Goal: Task Accomplishment & Management: Manage account settings

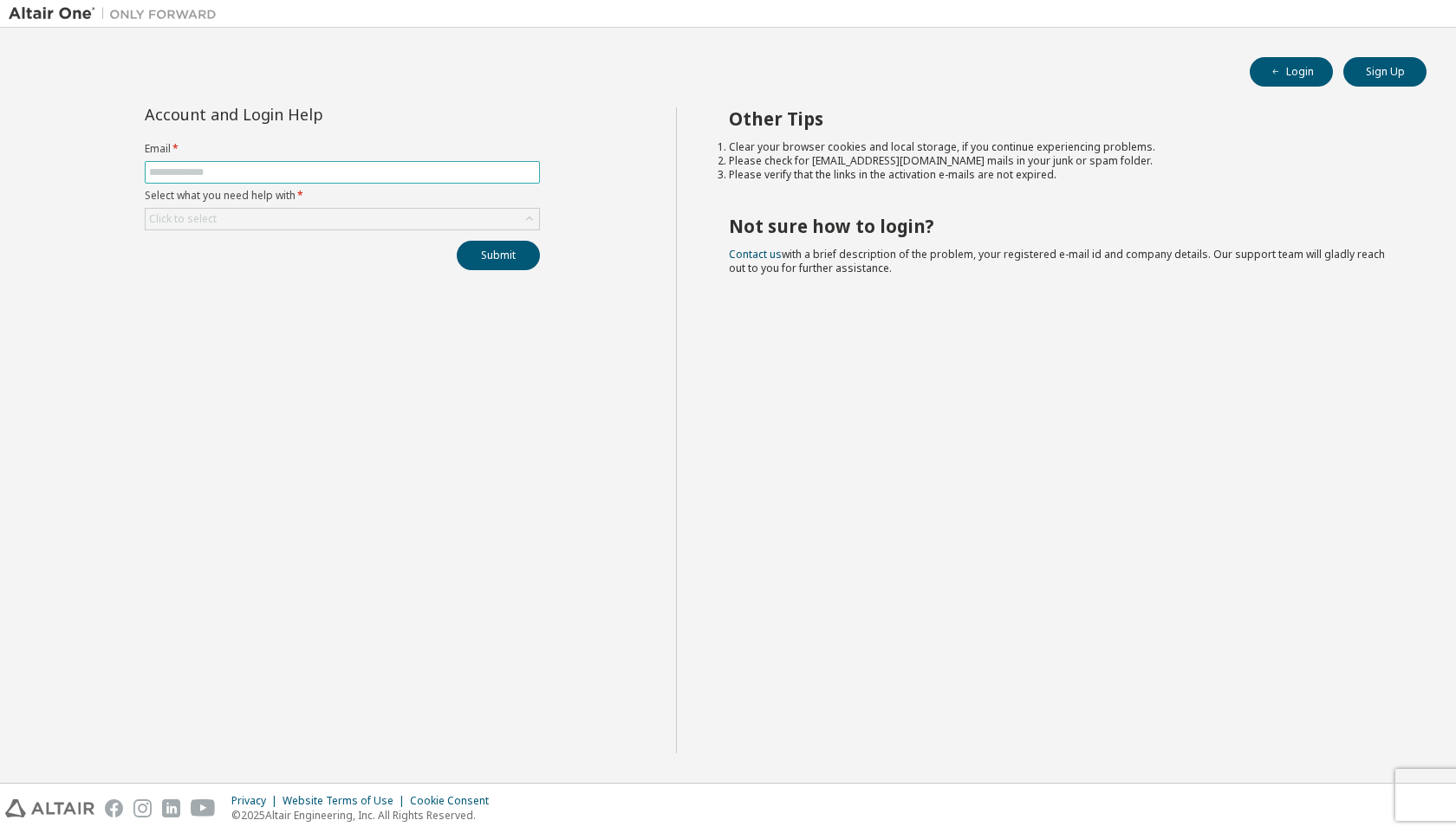
click at [467, 165] on span at bounding box center [342, 172] width 396 height 23
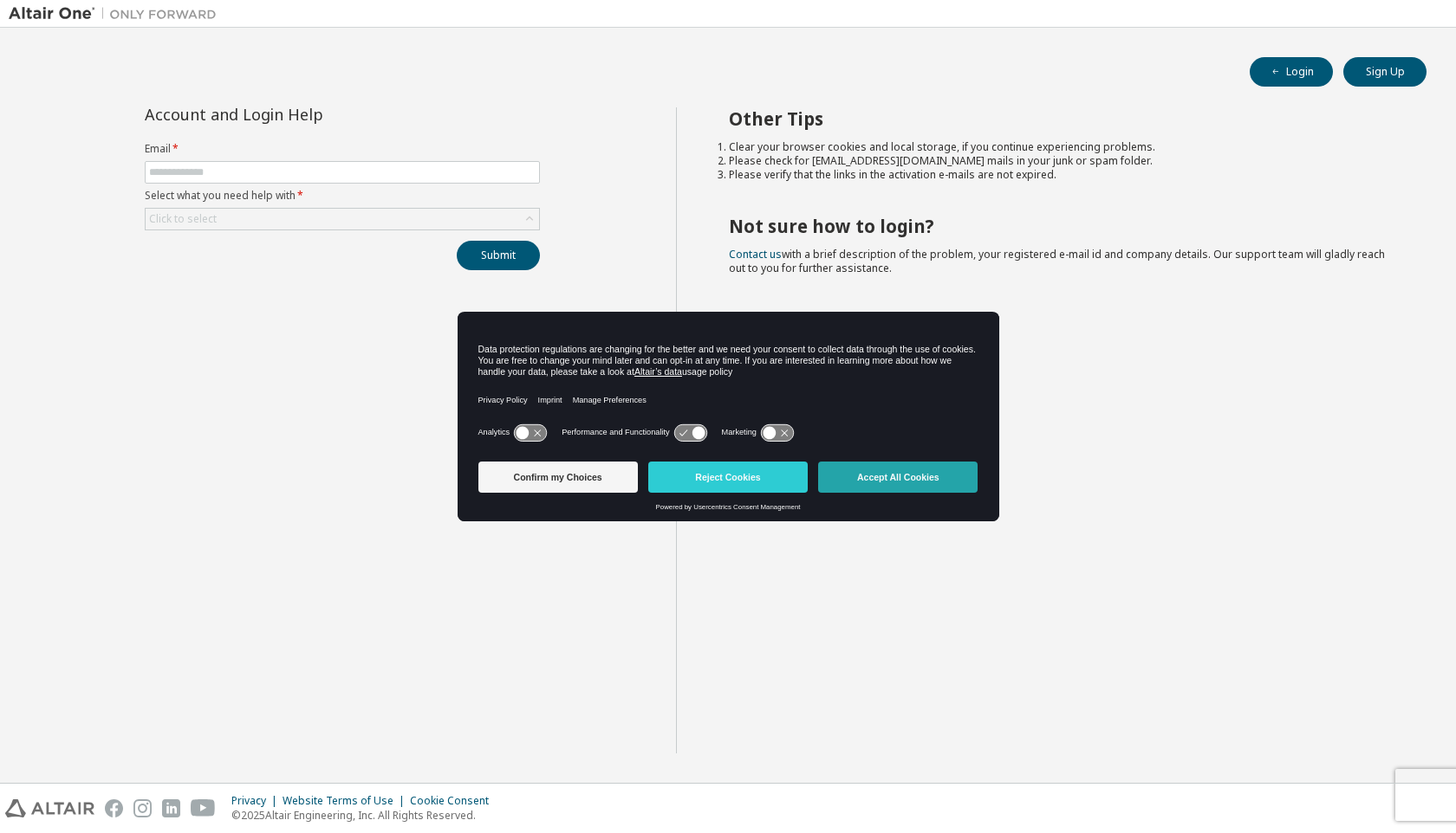
click at [876, 481] on button "Accept All Cookies" at bounding box center [898, 477] width 159 height 32
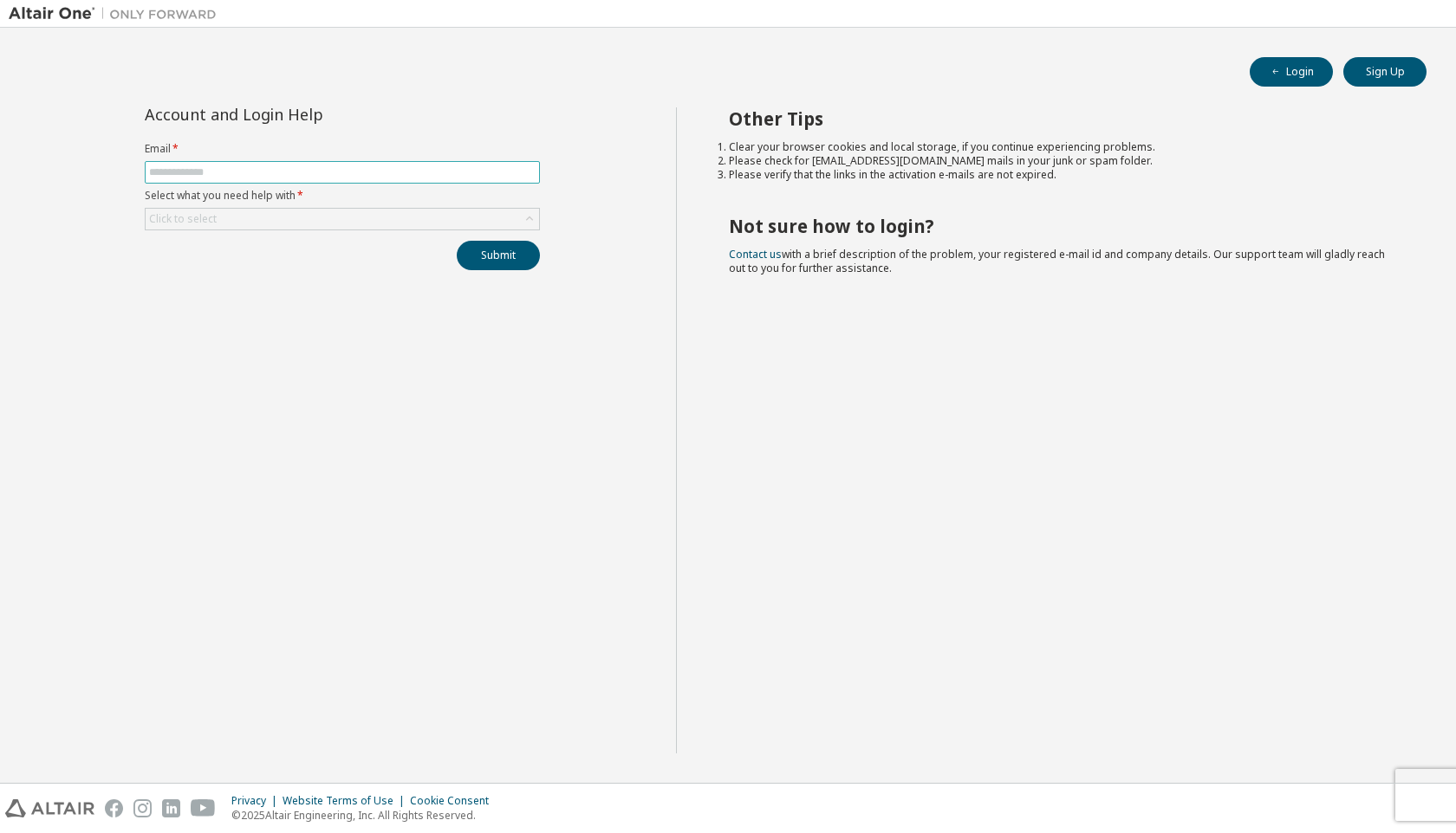
click at [179, 178] on input "text" at bounding box center [342, 172] width 386 height 13
type input "**********"
click at [265, 217] on div "Click to select" at bounding box center [342, 219] width 394 height 21
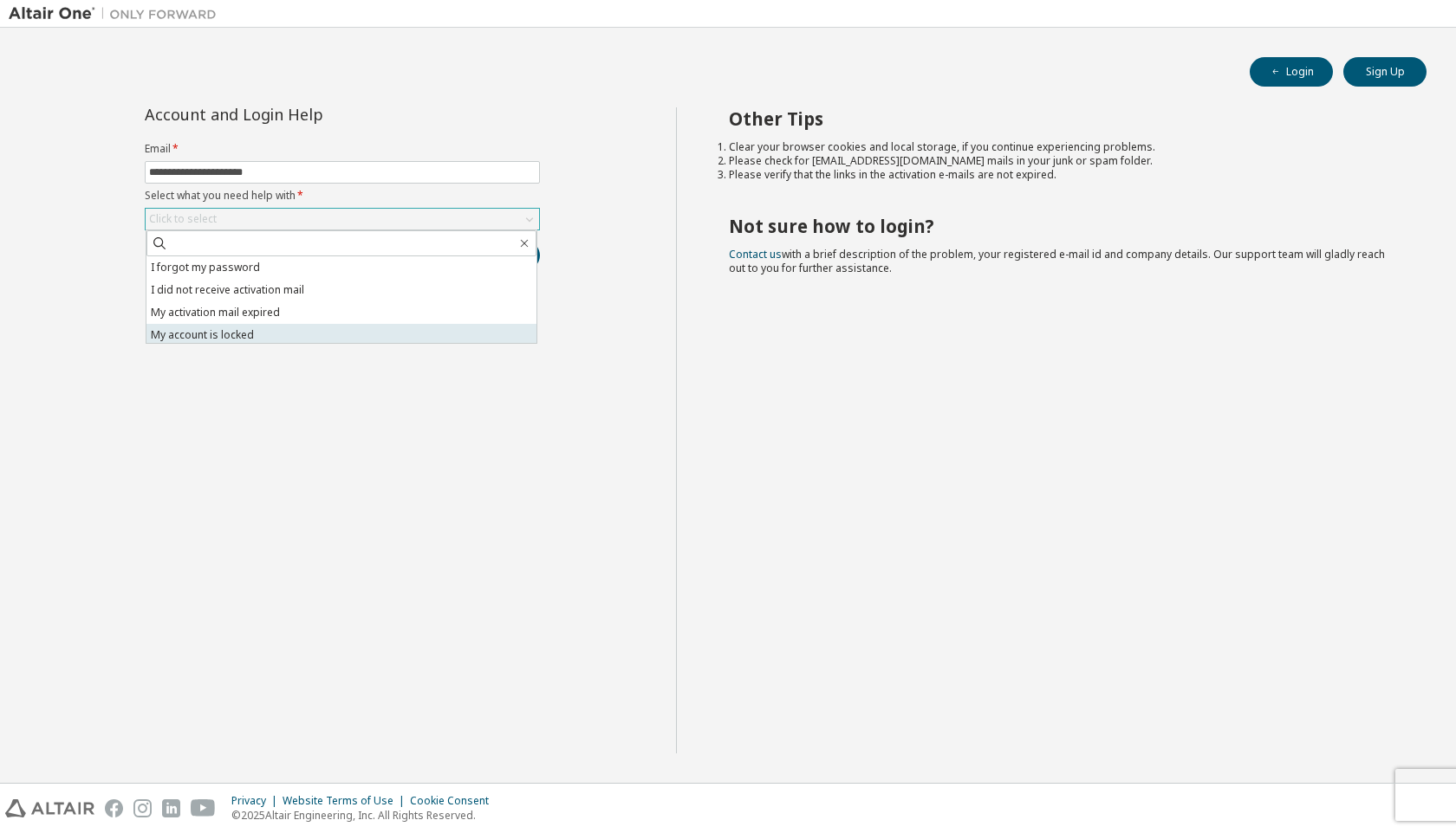
scroll to position [49, 0]
click at [313, 329] on li "I don't know but can't login" at bounding box center [341, 332] width 390 height 23
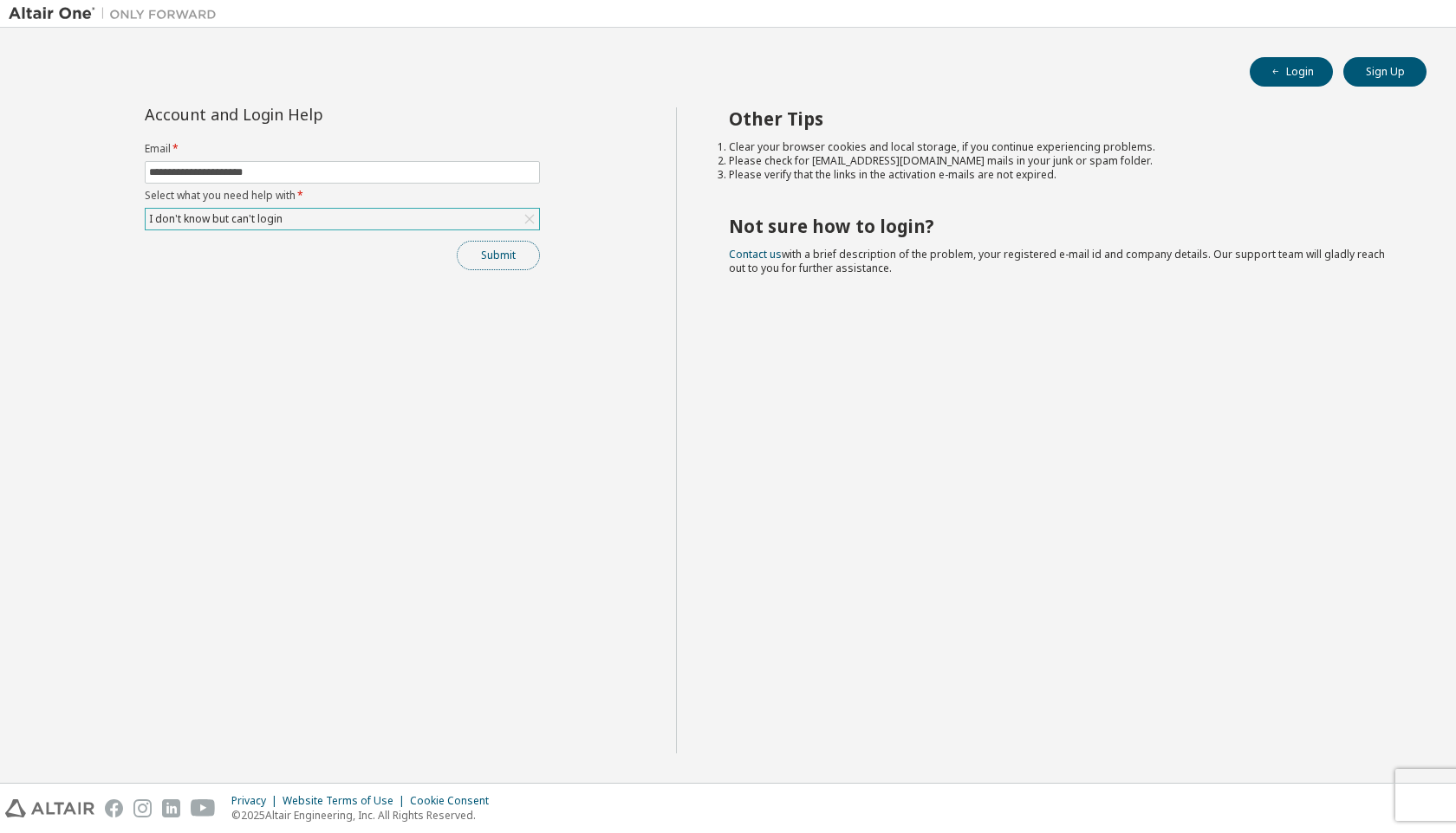
click at [478, 257] on button "Submit" at bounding box center [498, 255] width 83 height 30
click at [1257, 59] on button "Login" at bounding box center [1290, 72] width 83 height 30
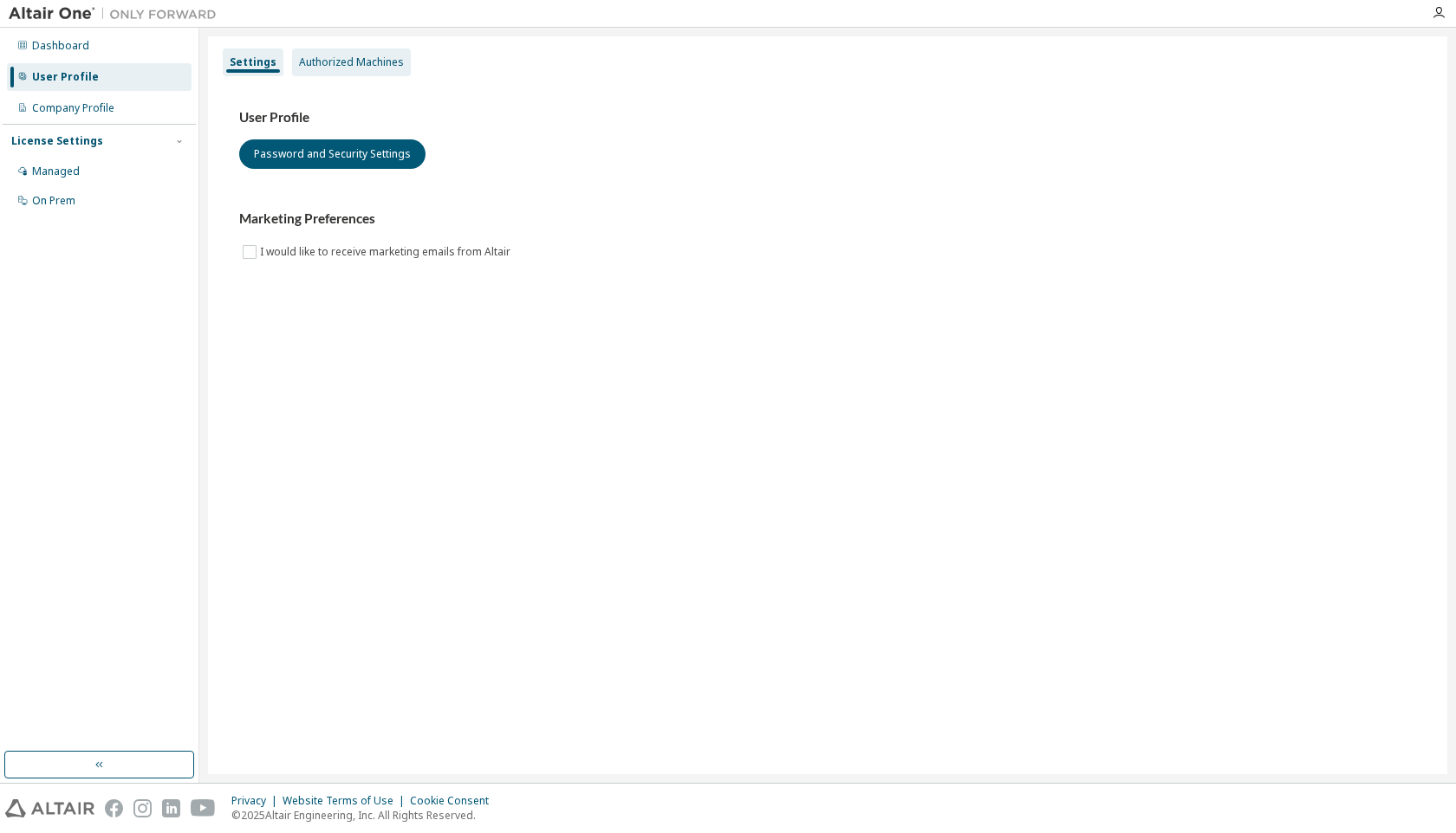
click at [329, 72] on div "Authorized Machines" at bounding box center [352, 62] width 119 height 28
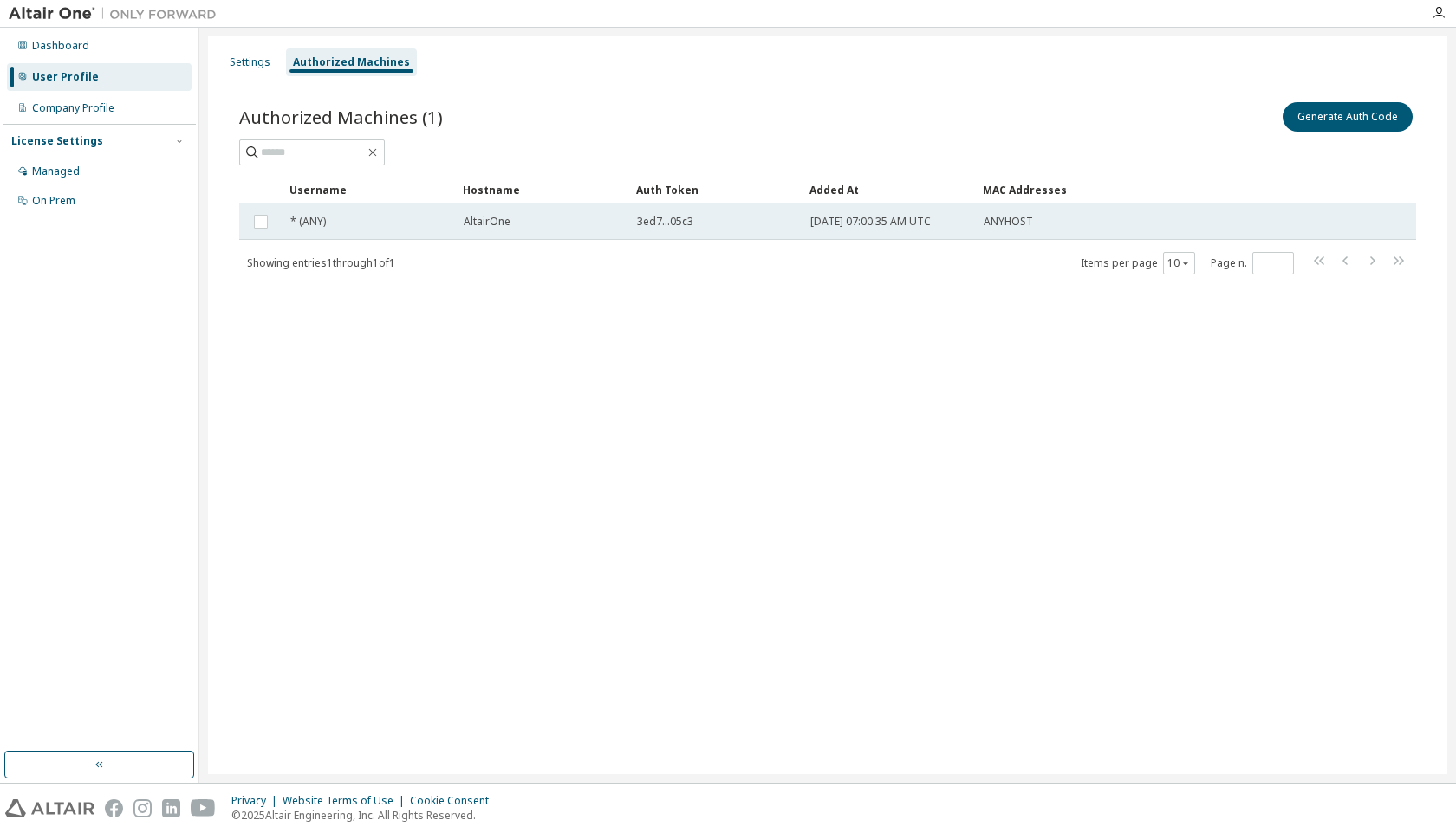
click at [393, 218] on div "* (ANY)" at bounding box center [369, 221] width 158 height 13
click at [459, 228] on td "AltairOne" at bounding box center [542, 222] width 173 height 36
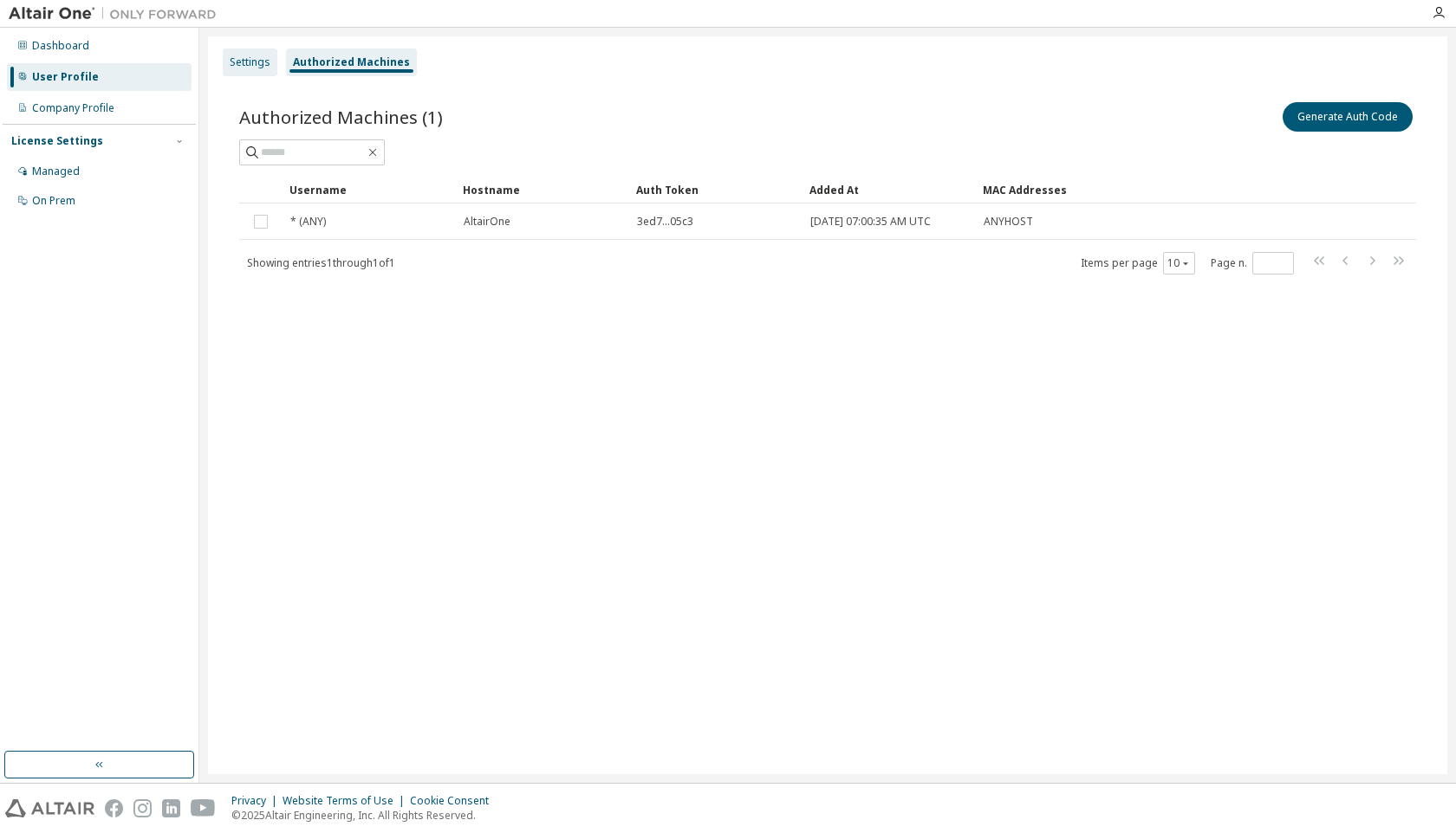
click at [242, 76] on div "Settings" at bounding box center [249, 62] width 55 height 28
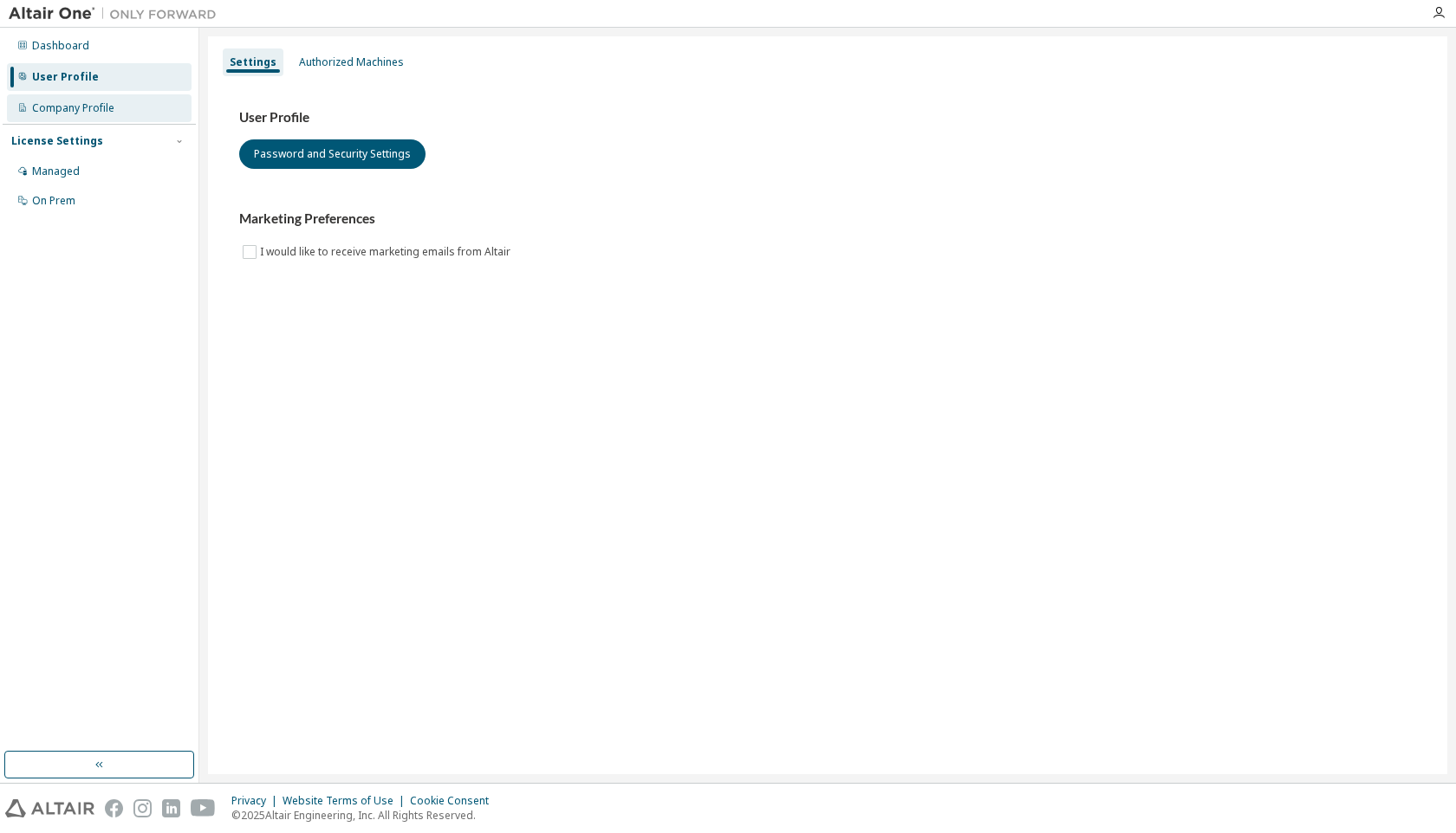
click at [60, 104] on div "Company Profile" at bounding box center [73, 108] width 82 height 13
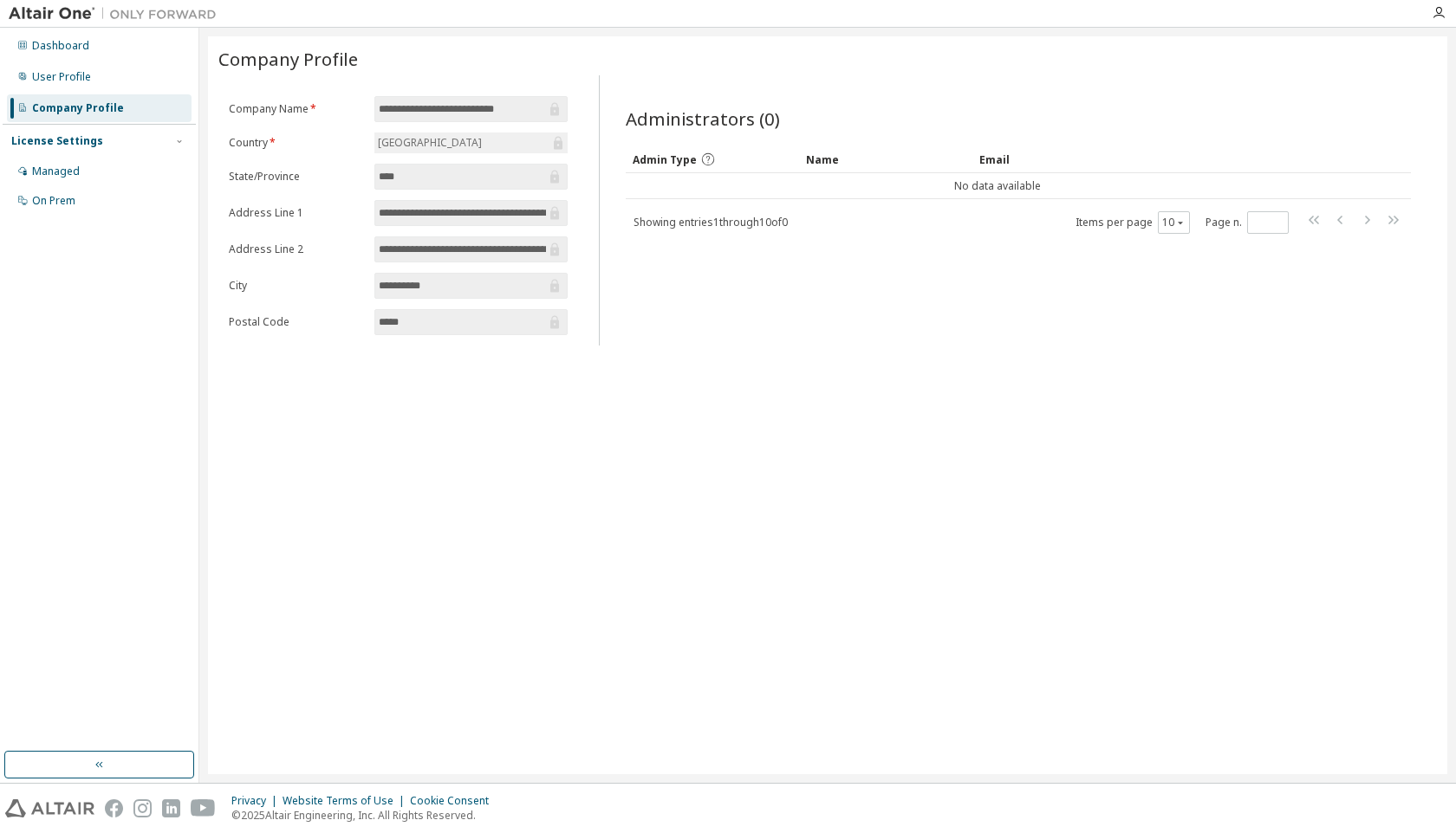
click at [469, 212] on input "**********" at bounding box center [462, 213] width 167 height 17
click at [499, 259] on span "**********" at bounding box center [470, 249] width 193 height 26
click at [557, 216] on icon at bounding box center [554, 214] width 9 height 13
click at [479, 174] on input "****" at bounding box center [462, 176] width 167 height 17
click at [417, 321] on input "*****" at bounding box center [462, 322] width 167 height 17
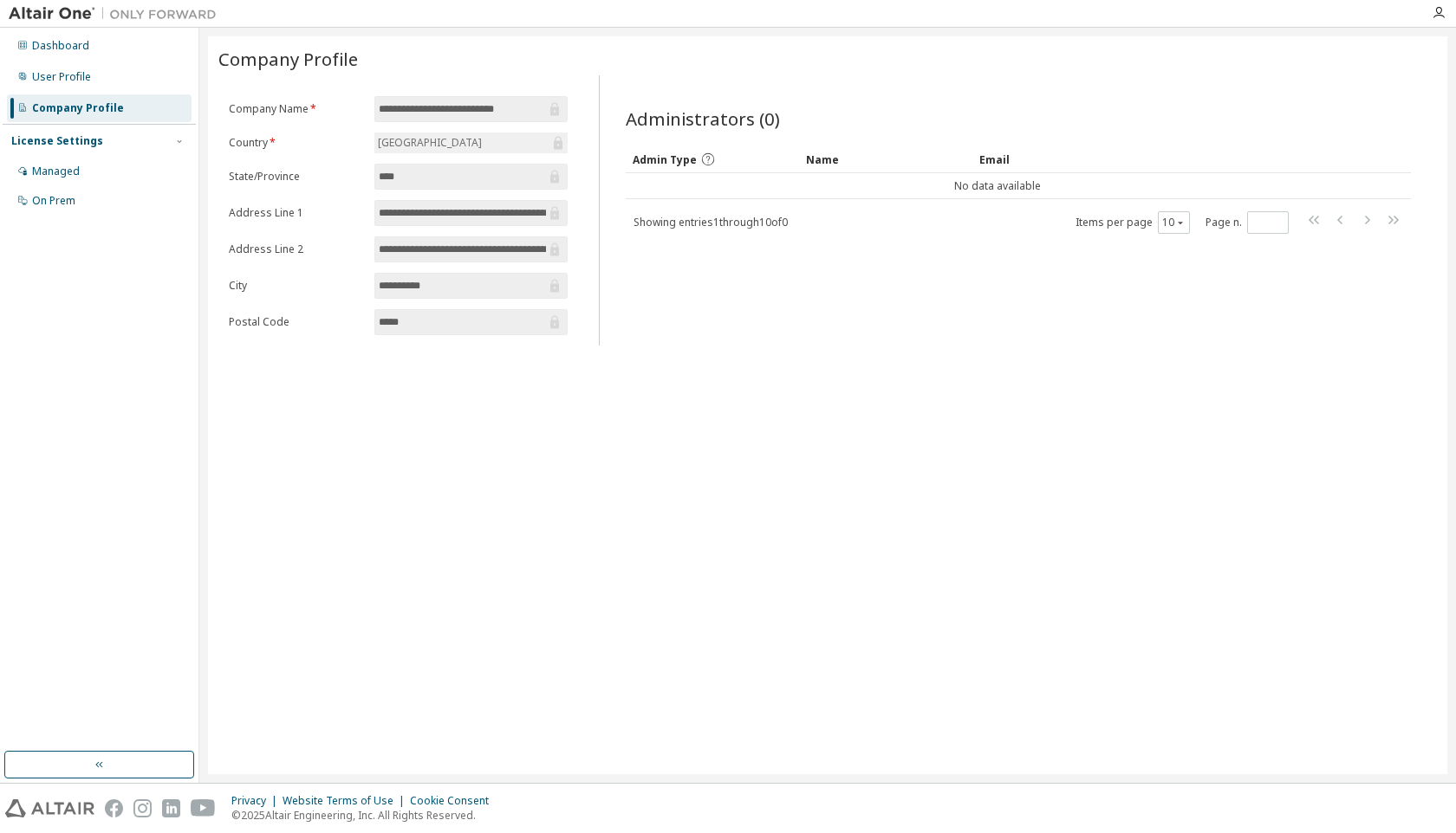
click at [553, 287] on icon at bounding box center [555, 285] width 17 height 17
click at [86, 130] on div "License Settings Managed On Prem" at bounding box center [100, 169] width 193 height 93
click at [62, 168] on div "Managed" at bounding box center [56, 171] width 48 height 13
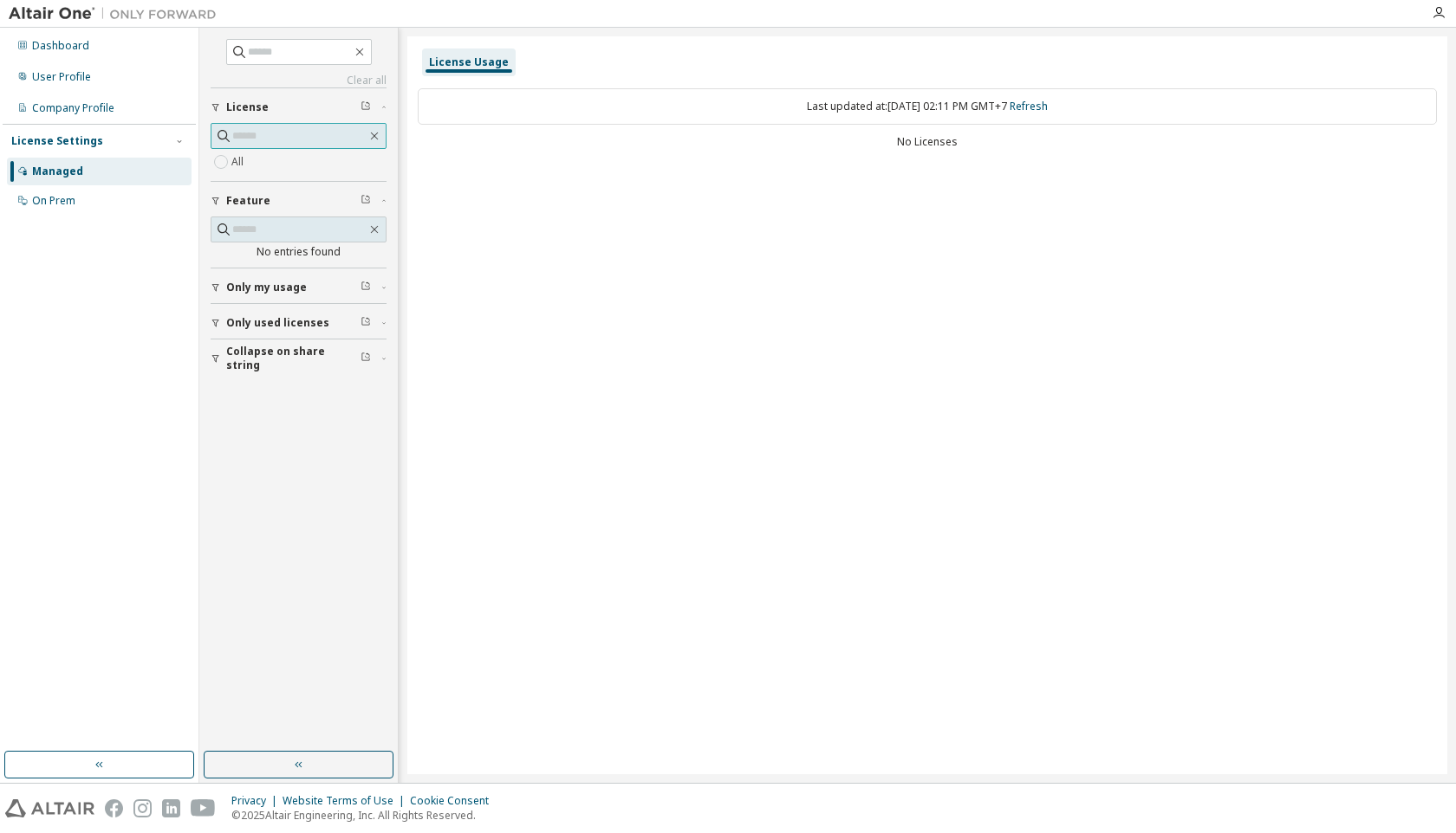
click at [269, 139] on input "text" at bounding box center [299, 136] width 134 height 17
click at [80, 197] on div "On Prem" at bounding box center [99, 200] width 185 height 28
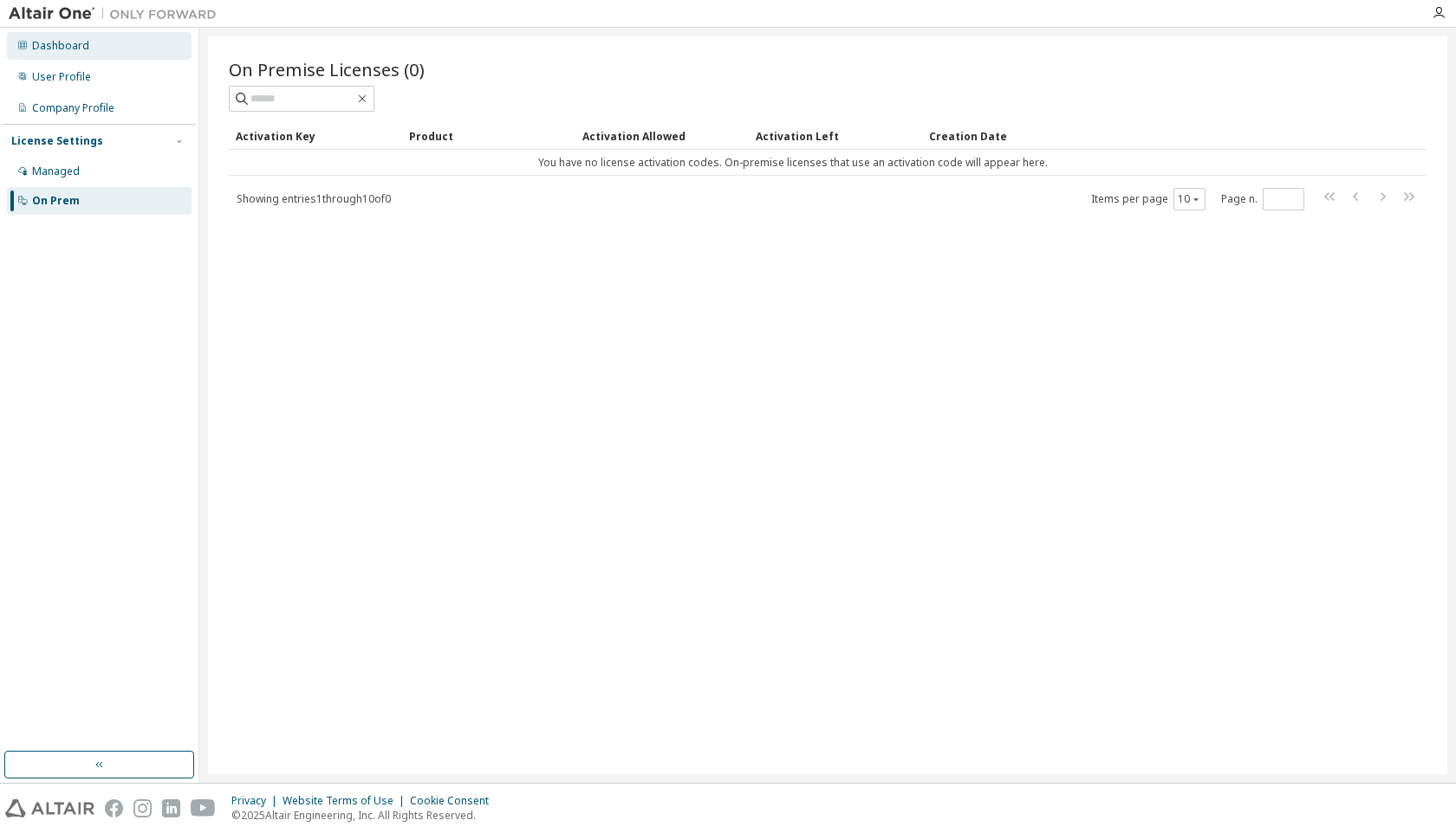
click at [35, 54] on div "Dashboard" at bounding box center [99, 45] width 185 height 28
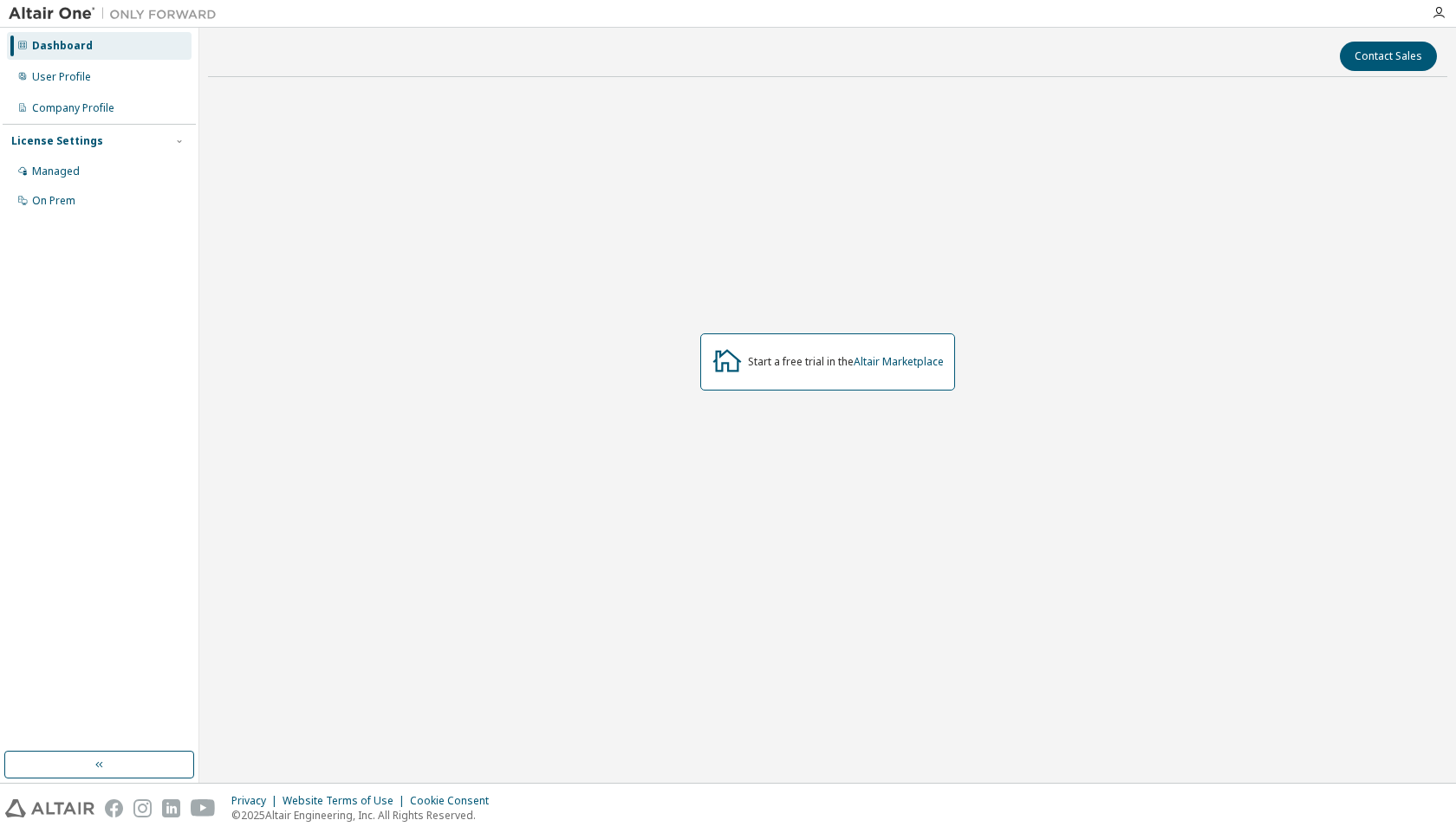
click at [785, 377] on div "Start a free trial in the Altair Marketplace" at bounding box center [828, 362] width 255 height 57
click at [897, 363] on link "Altair Marketplace" at bounding box center [899, 361] width 90 height 14
